Goal: Task Accomplishment & Management: Use online tool/utility

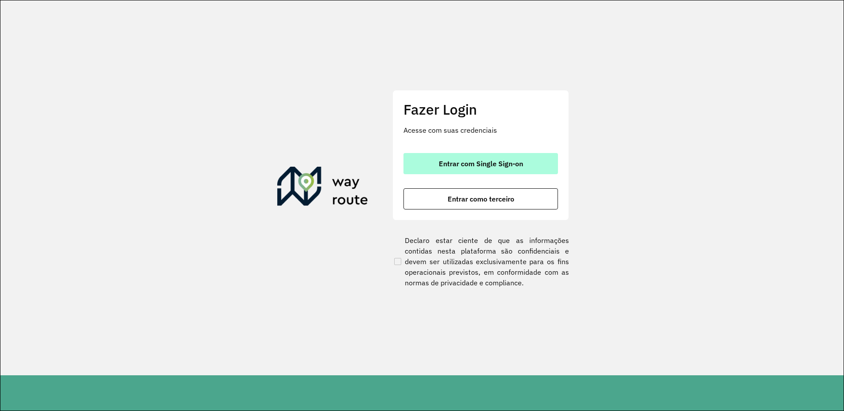
click at [465, 162] on span "Entrar com Single Sign-on" at bounding box center [481, 163] width 84 height 7
